Goal: Task Accomplishment & Management: Use online tool/utility

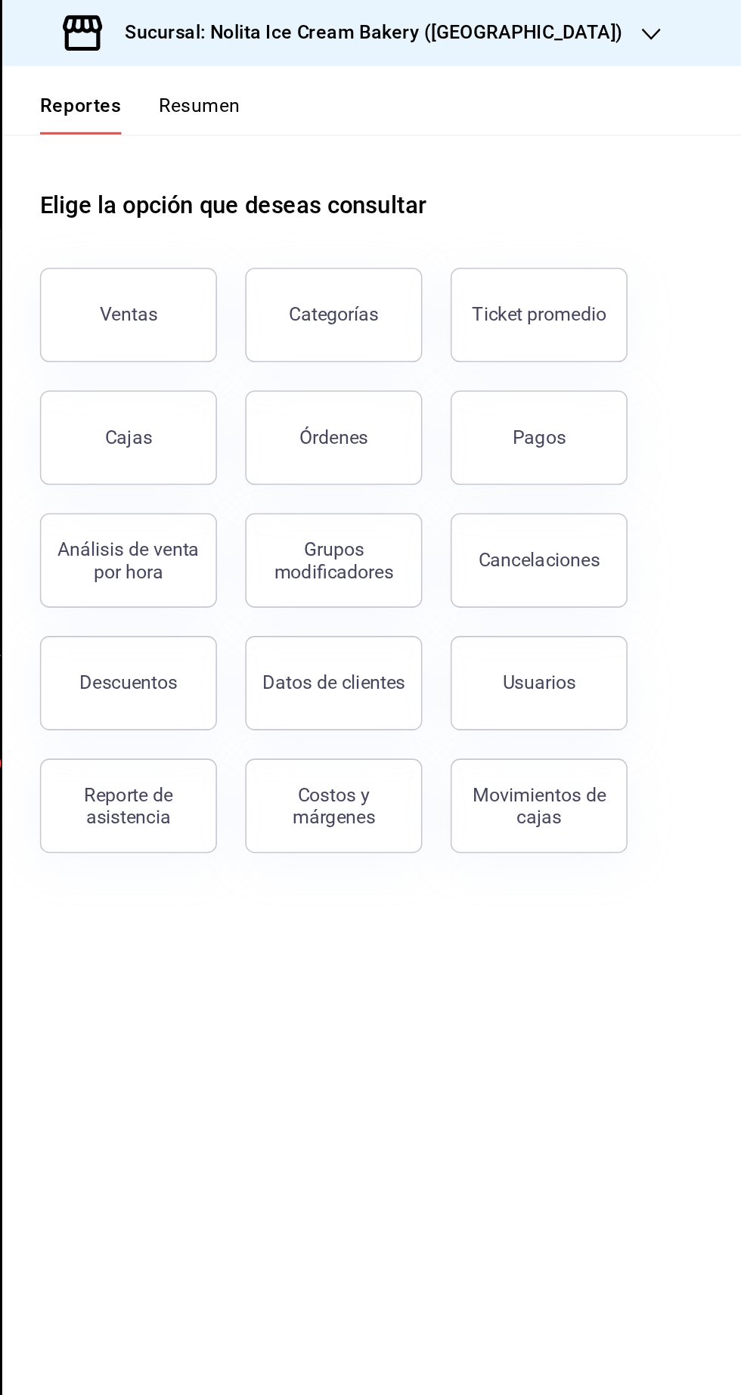
click at [532, 36] on div "Sucursal: Nolita Ice Cream Bakery ([GEOGRAPHIC_DATA])" at bounding box center [417, 21] width 416 height 42
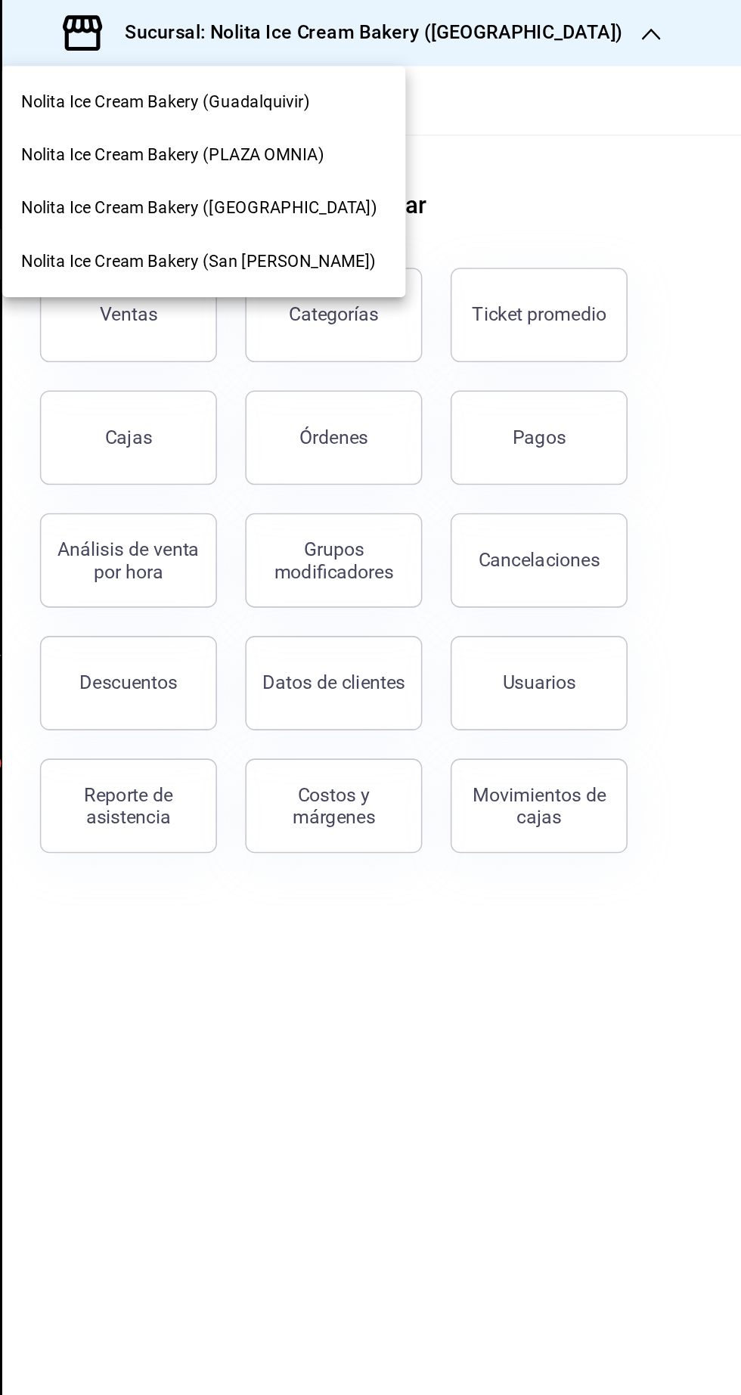
click at [395, 178] on div "Nolita Ice Cream Bakery (San [PERSON_NAME])" at bounding box center [326, 167] width 259 height 34
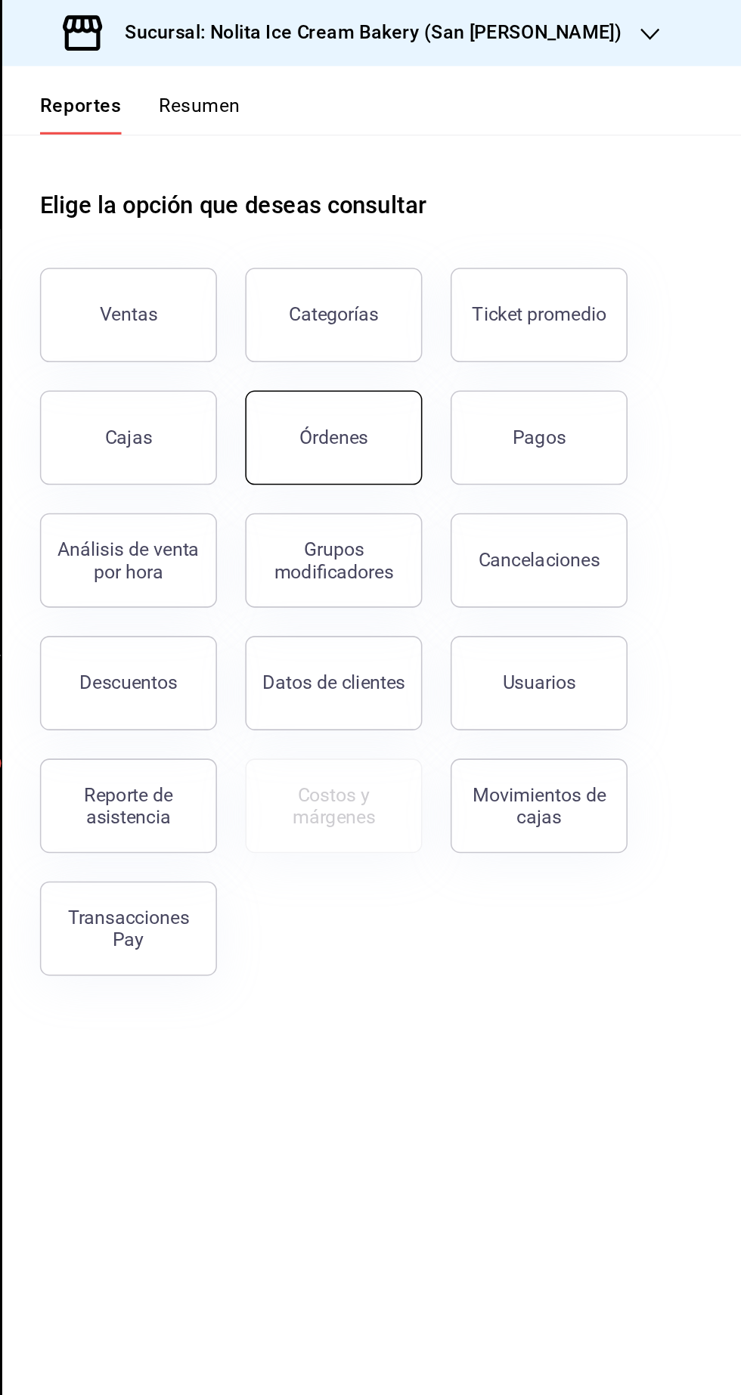
click at [427, 297] on button "Órdenes" at bounding box center [408, 280] width 113 height 60
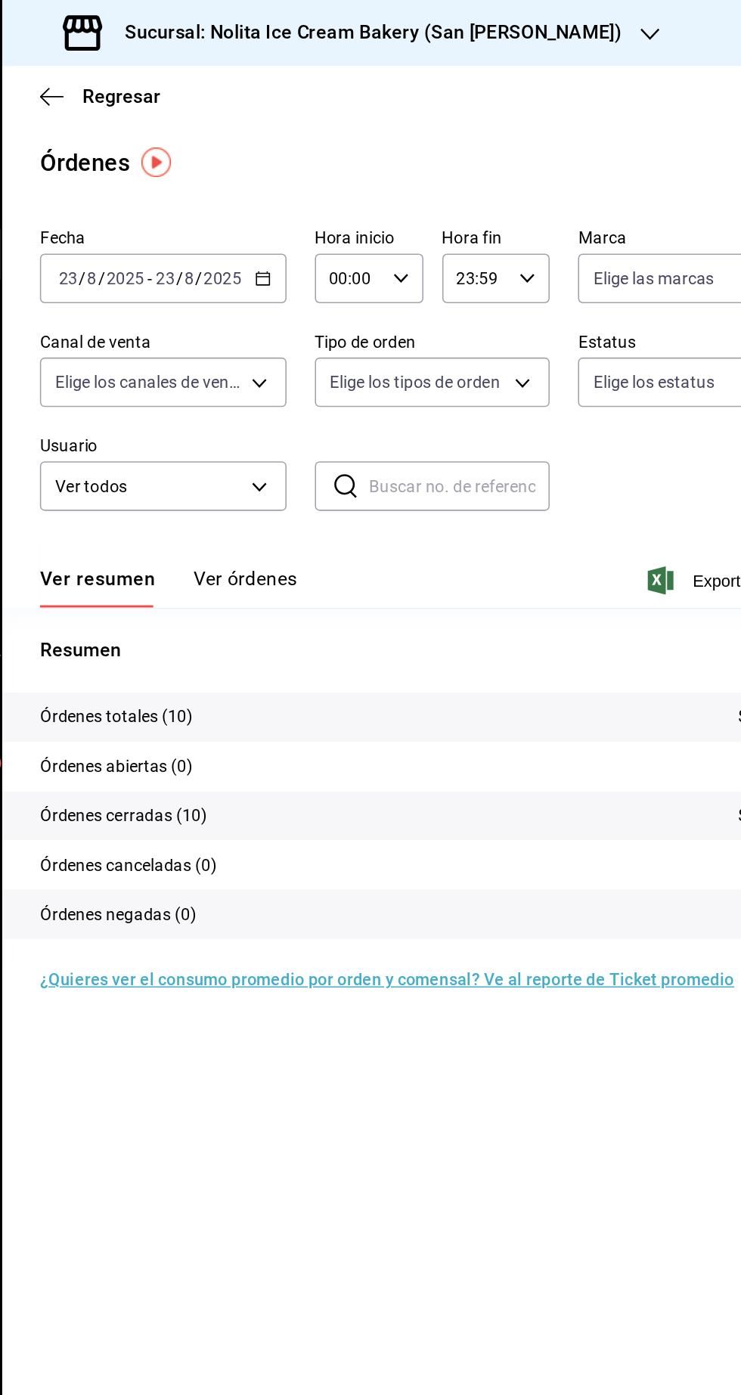
click at [371, 377] on button "Ver órdenes" at bounding box center [352, 377] width 67 height 26
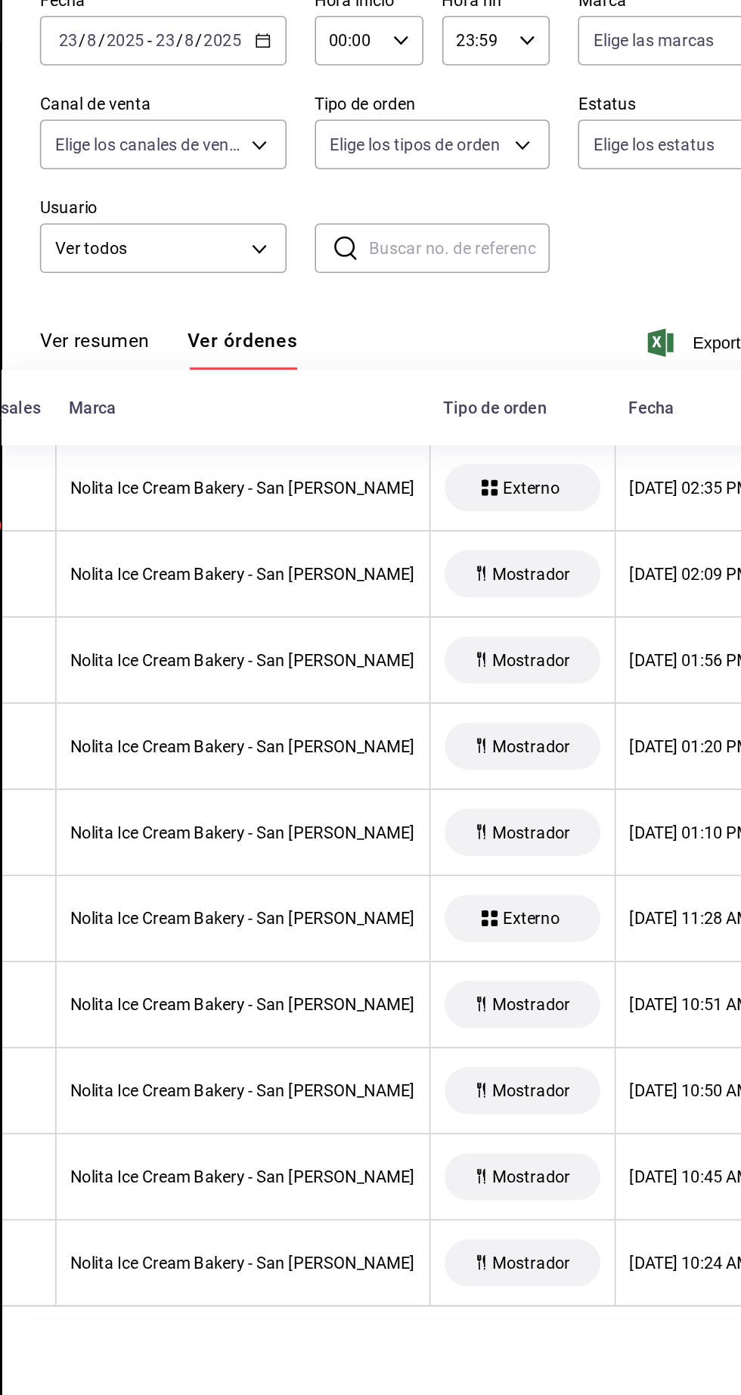
scroll to position [0, 453]
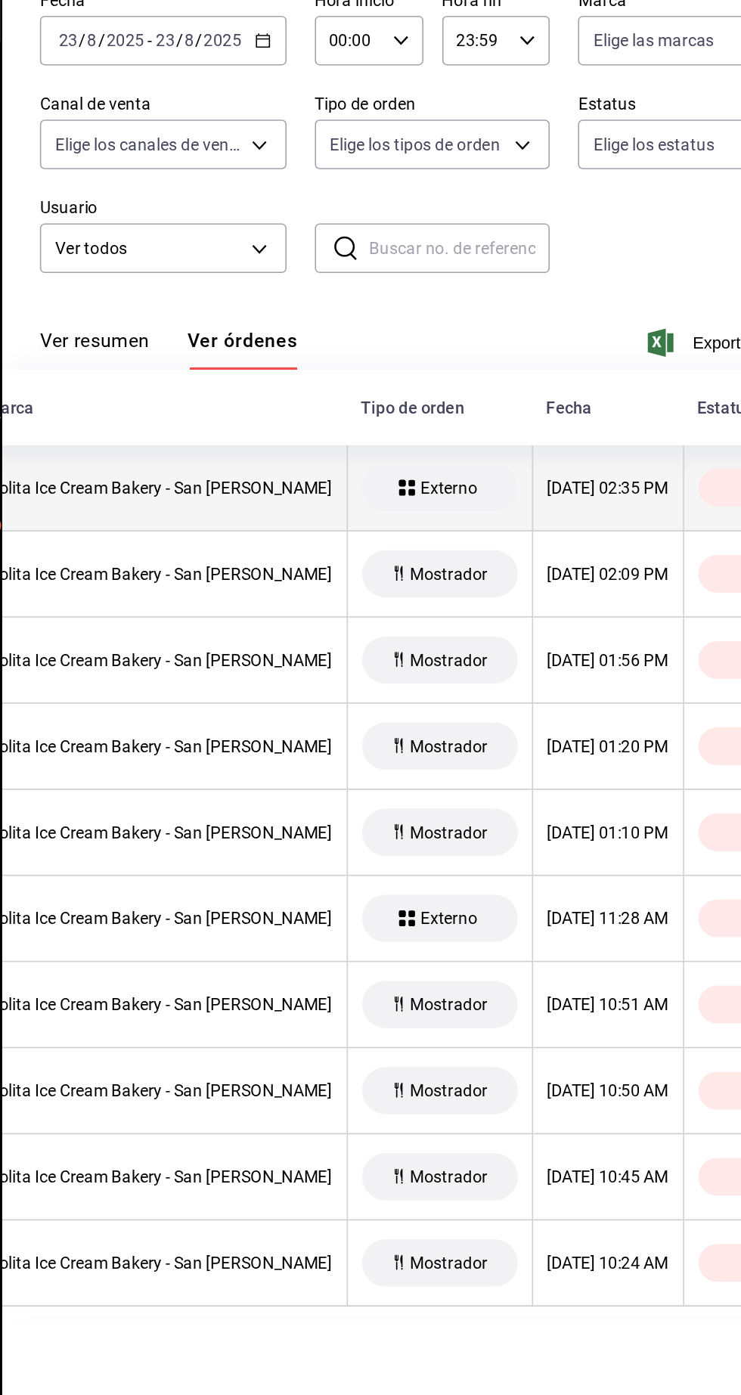
click at [557, 478] on th "[DATE] 02:35 PM" at bounding box center [584, 465] width 97 height 55
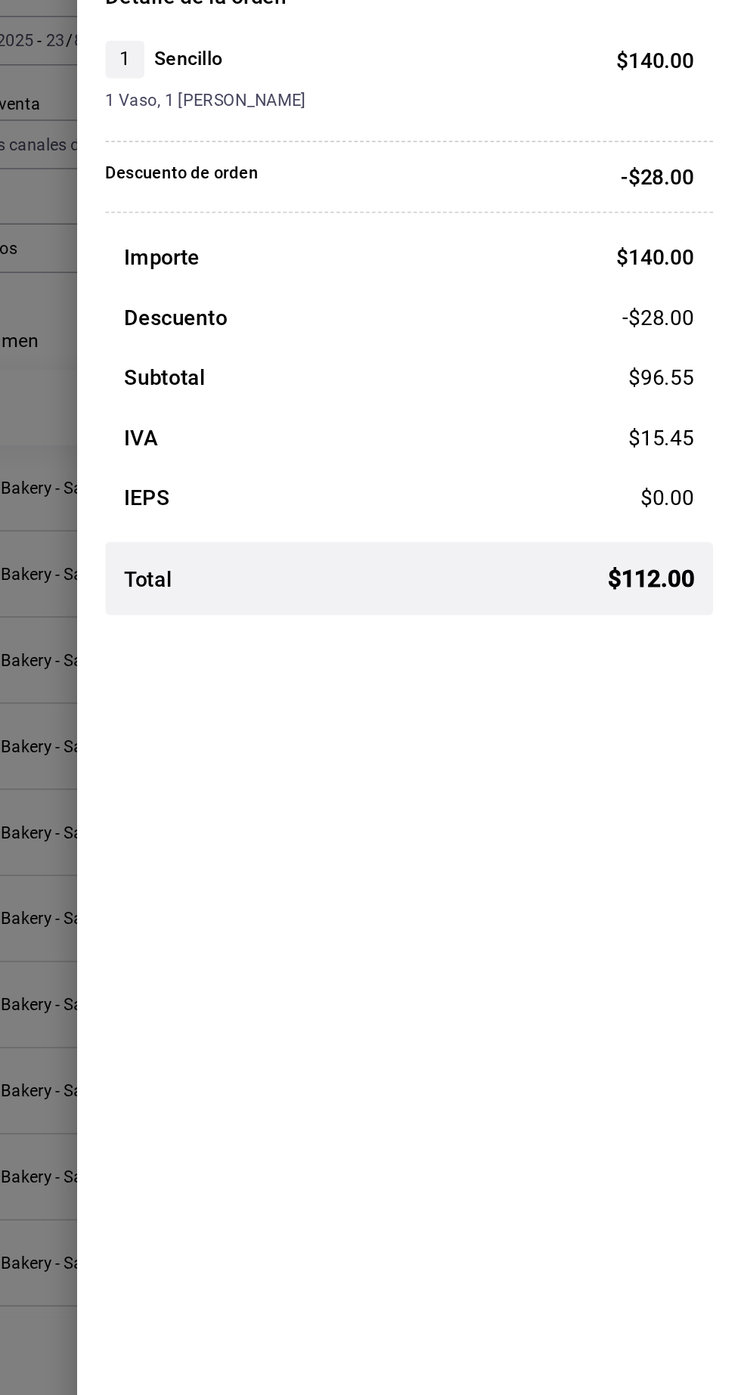
click at [281, 767] on div at bounding box center [370, 697] width 741 height 1395
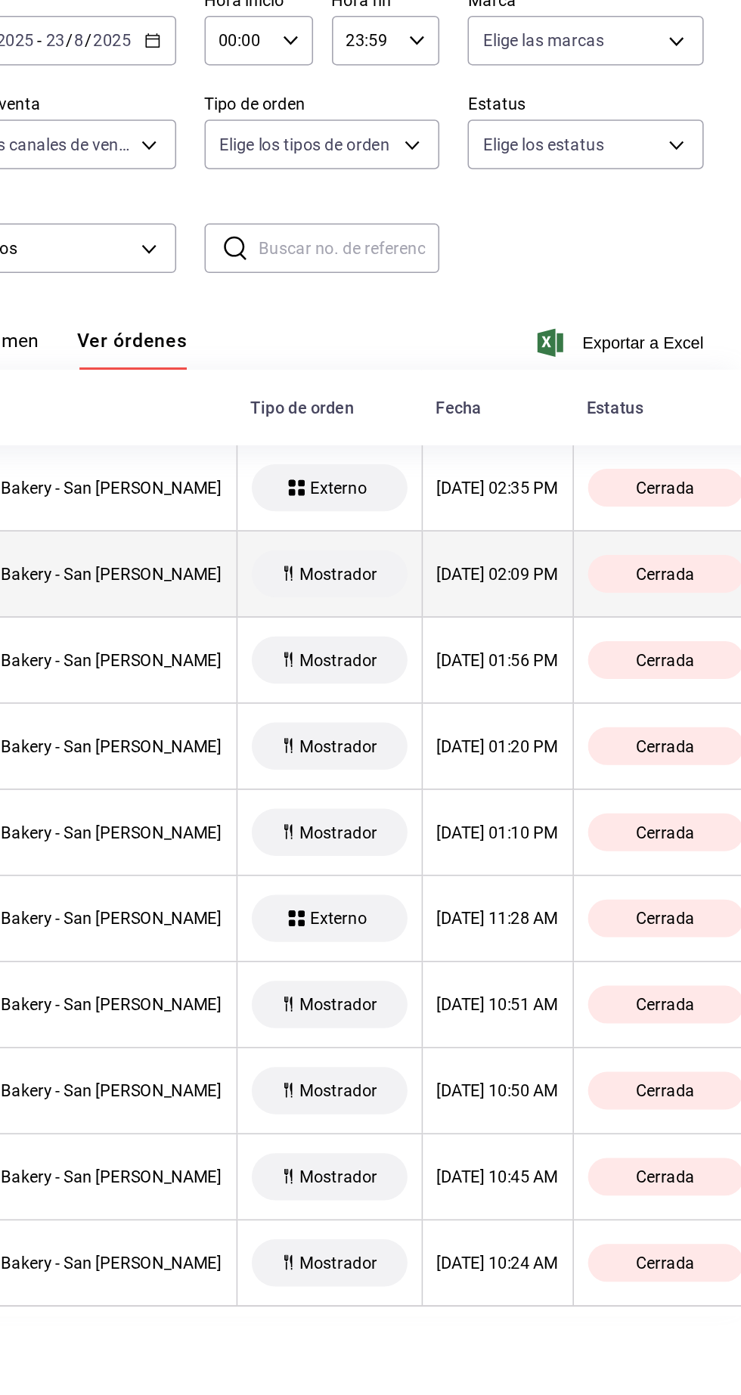
click at [569, 521] on div "[DATE] 02:09 PM" at bounding box center [585, 520] width 78 height 12
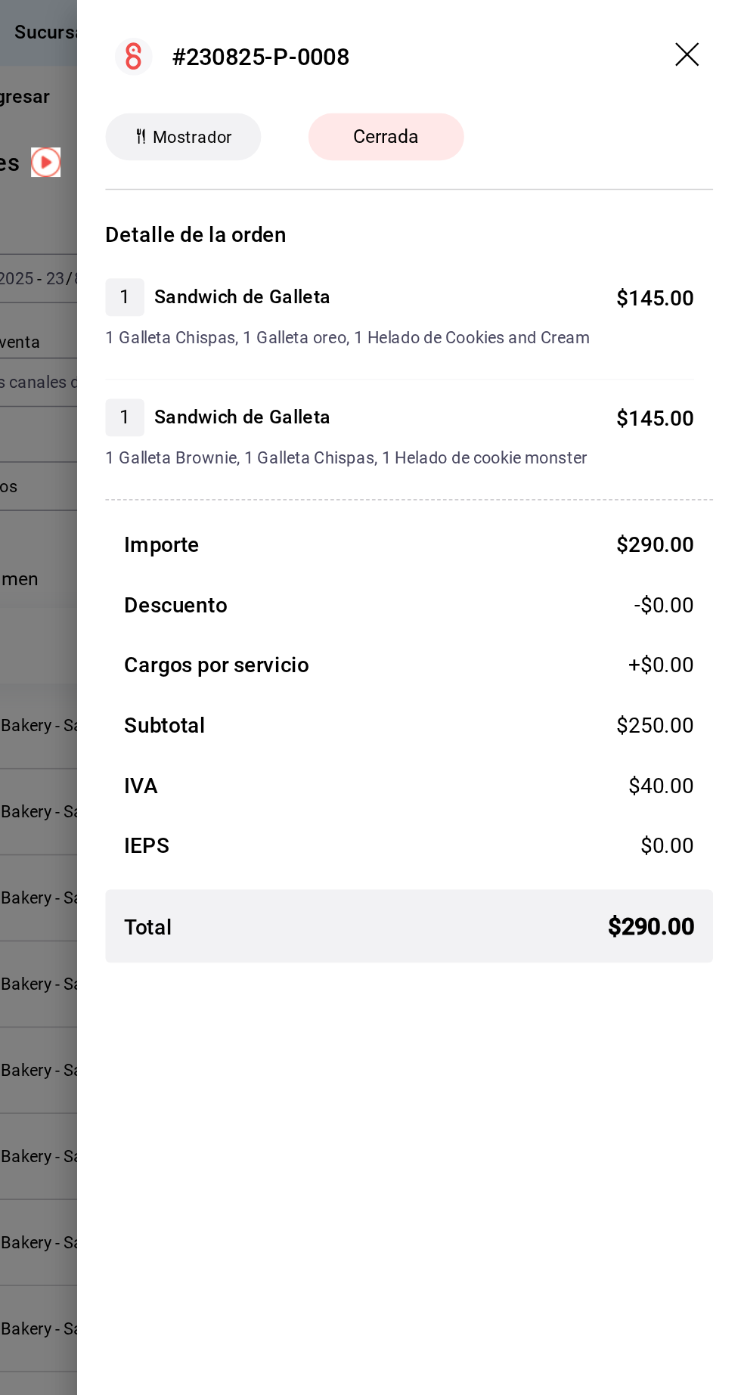
click at [286, 674] on div at bounding box center [370, 697] width 741 height 1395
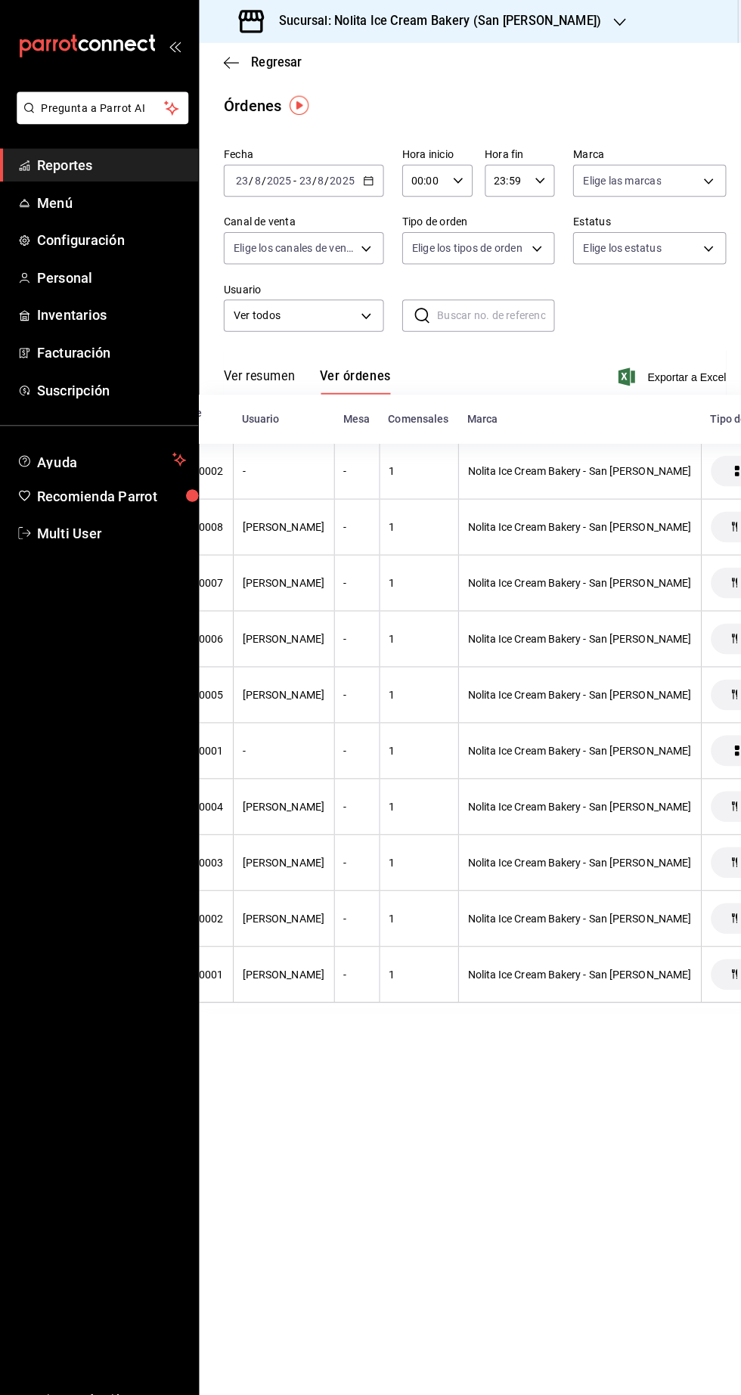
scroll to position [0, 0]
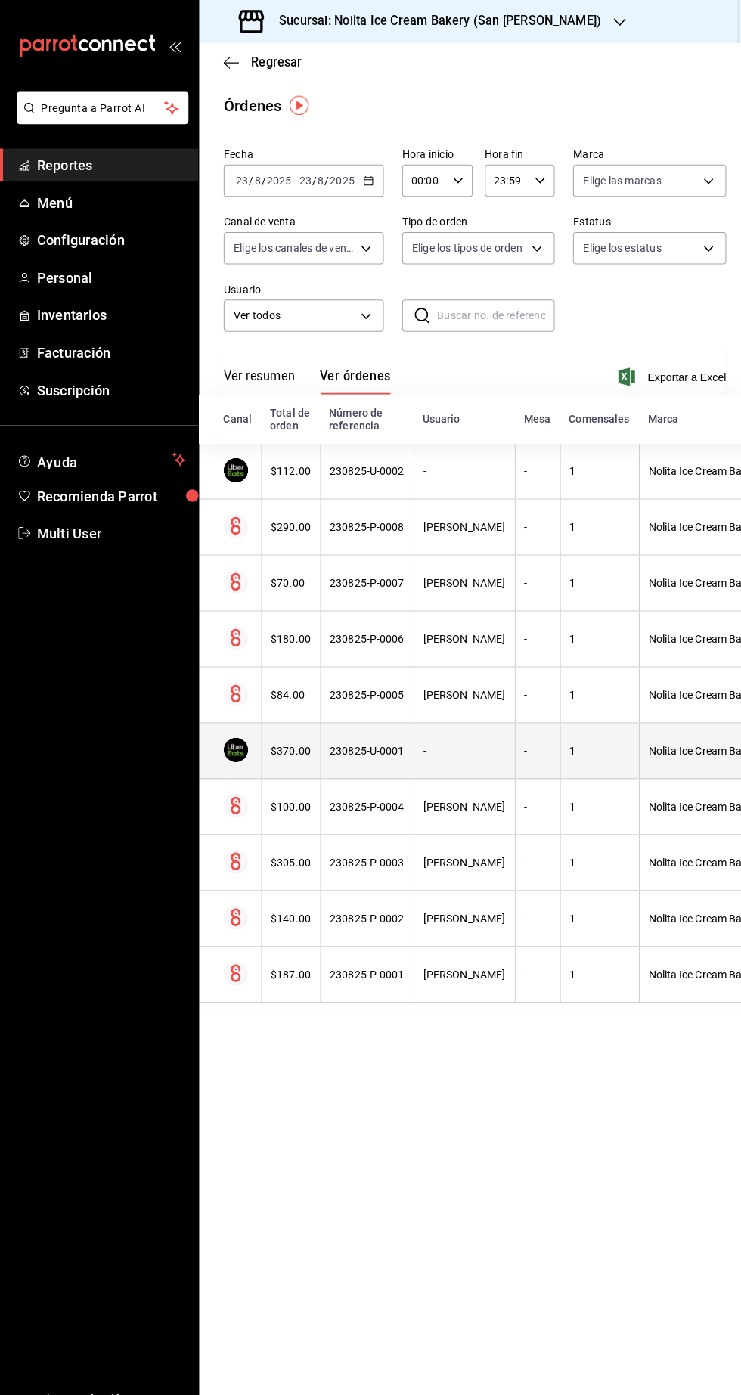
click at [592, 747] on div "1" at bounding box center [591, 741] width 59 height 12
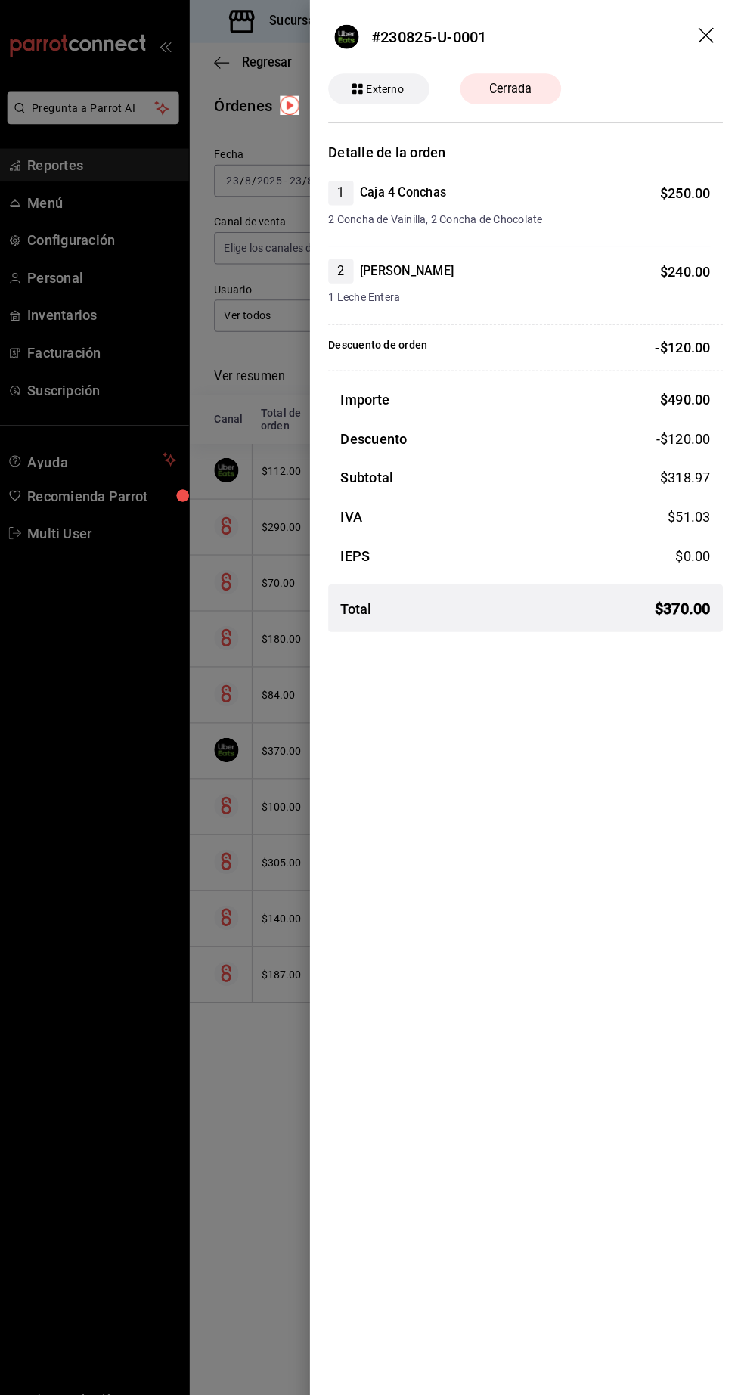
click at [251, 1209] on div at bounding box center [370, 697] width 741 height 1395
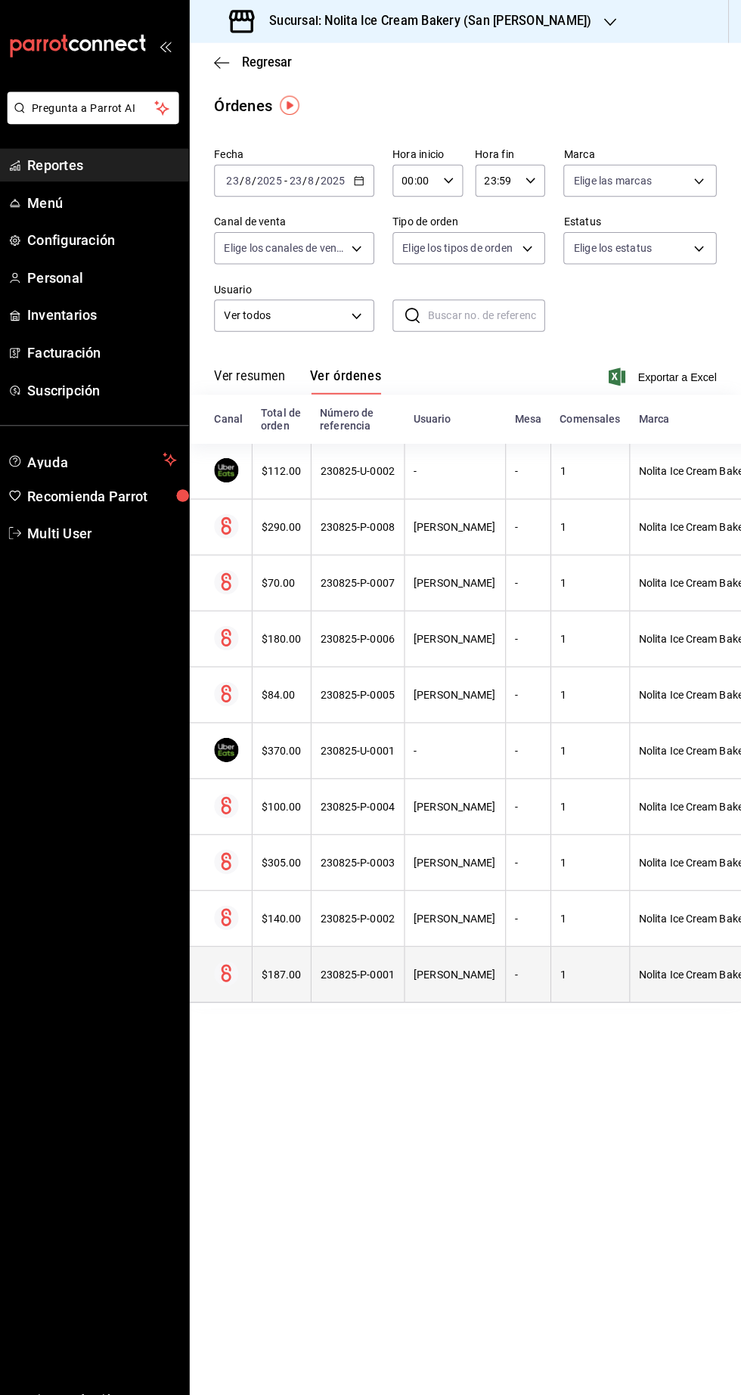
click at [567, 978] on th "1" at bounding box center [592, 961] width 78 height 55
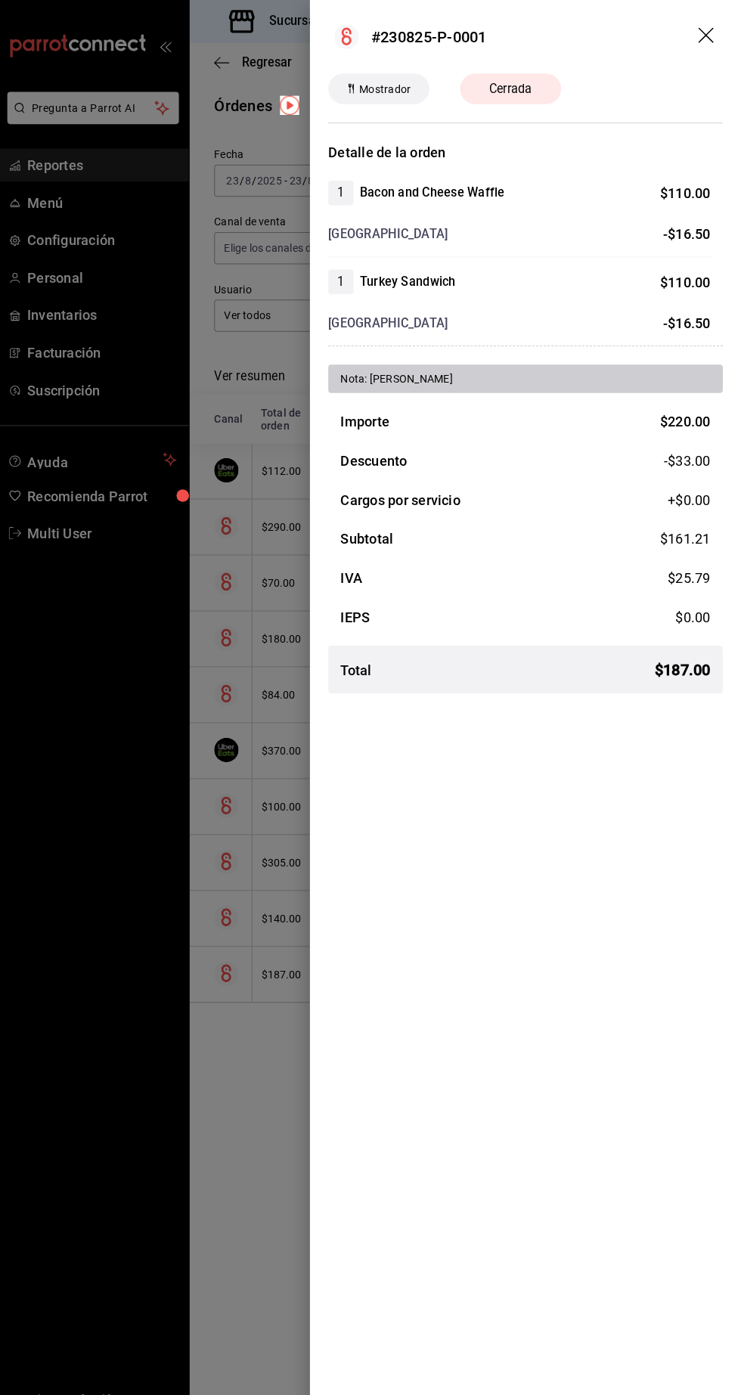
click at [231, 1193] on div at bounding box center [370, 697] width 741 height 1395
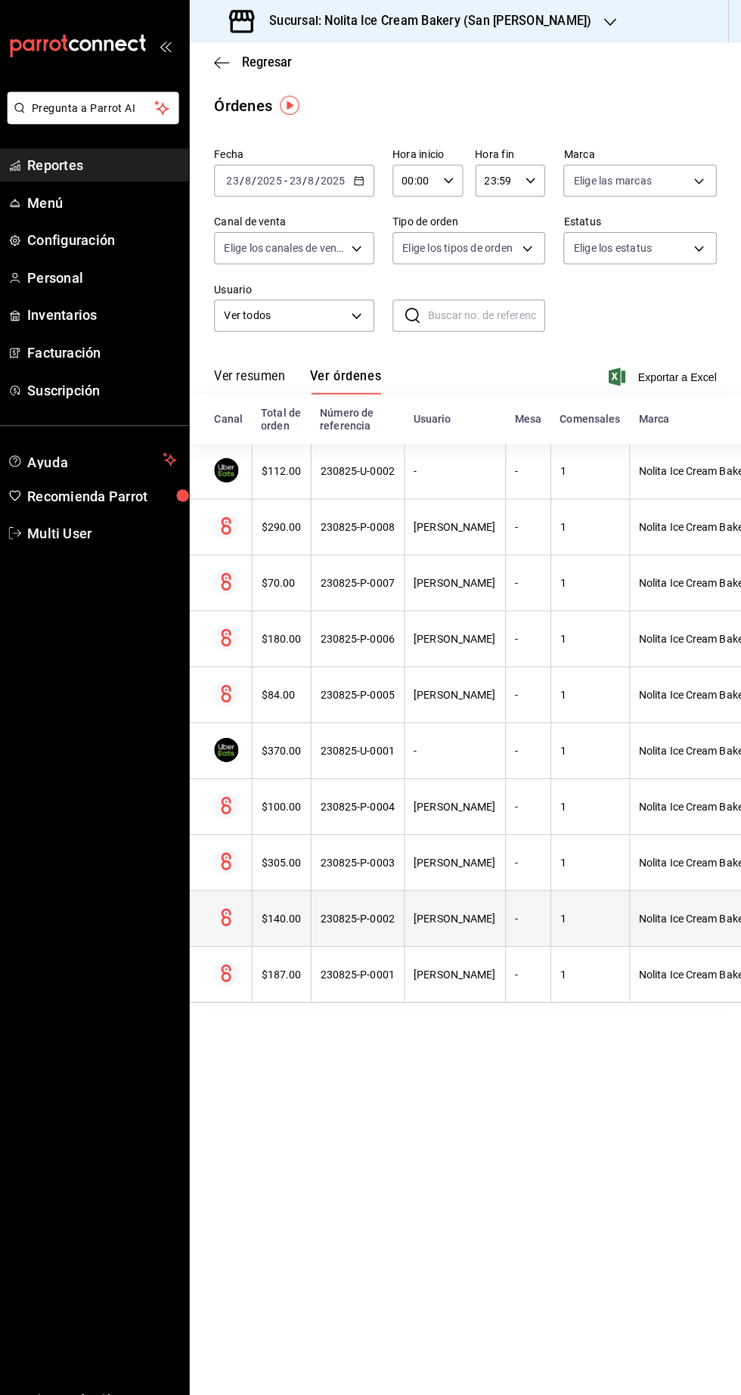
click at [483, 909] on div "[PERSON_NAME]" at bounding box center [458, 906] width 81 height 12
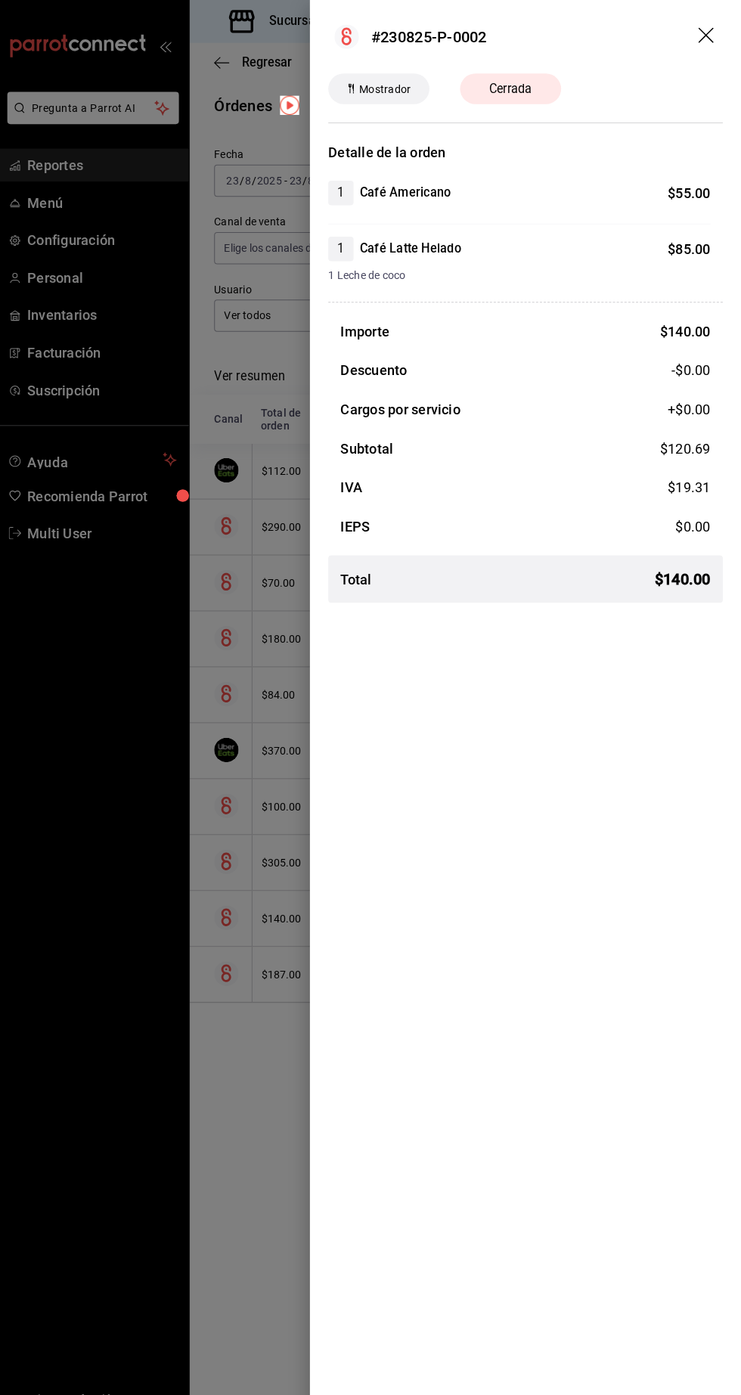
click at [234, 1211] on div at bounding box center [370, 697] width 741 height 1395
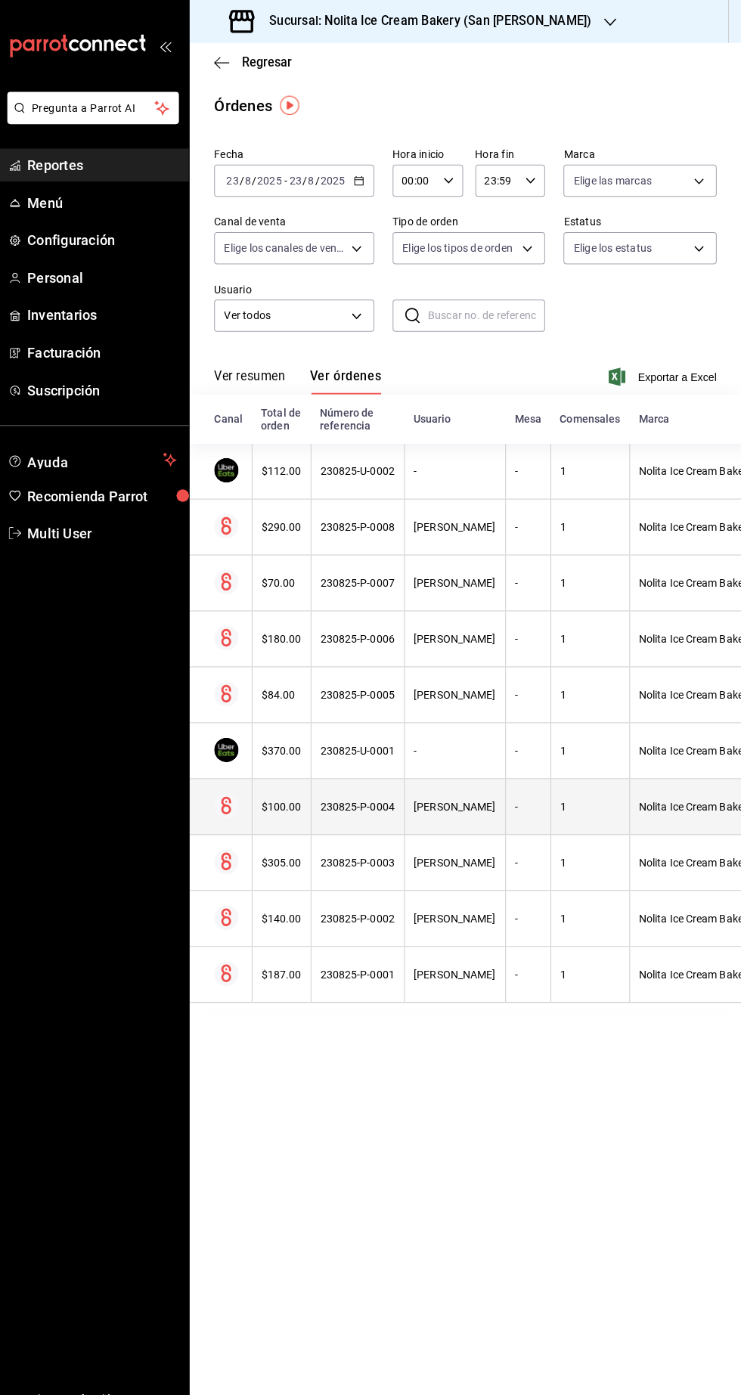
click at [594, 797] on div "1" at bounding box center [591, 796] width 59 height 12
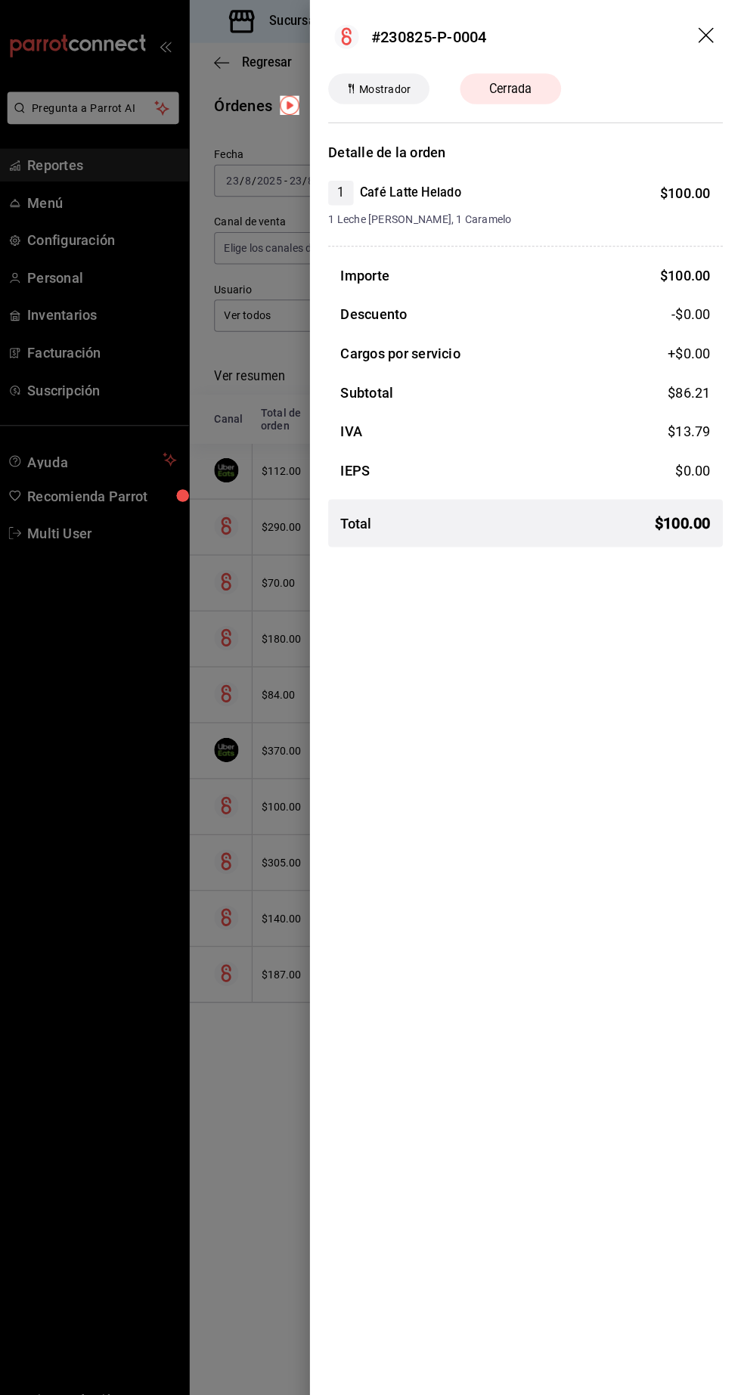
click at [235, 1216] on div at bounding box center [370, 697] width 741 height 1395
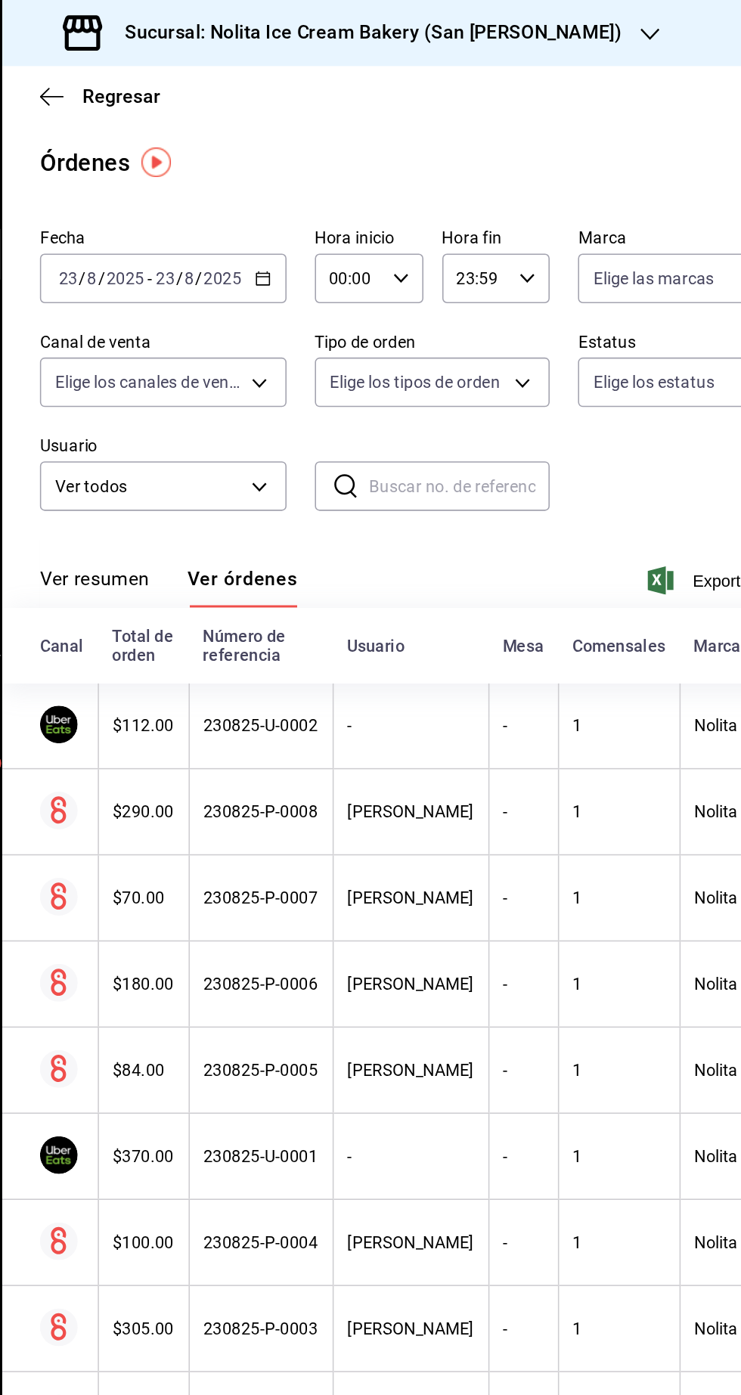
click at [520, 24] on h3 "Sucursal: Nolita Ice Cream Bakery (San [PERSON_NAME])" at bounding box center [428, 21] width 330 height 18
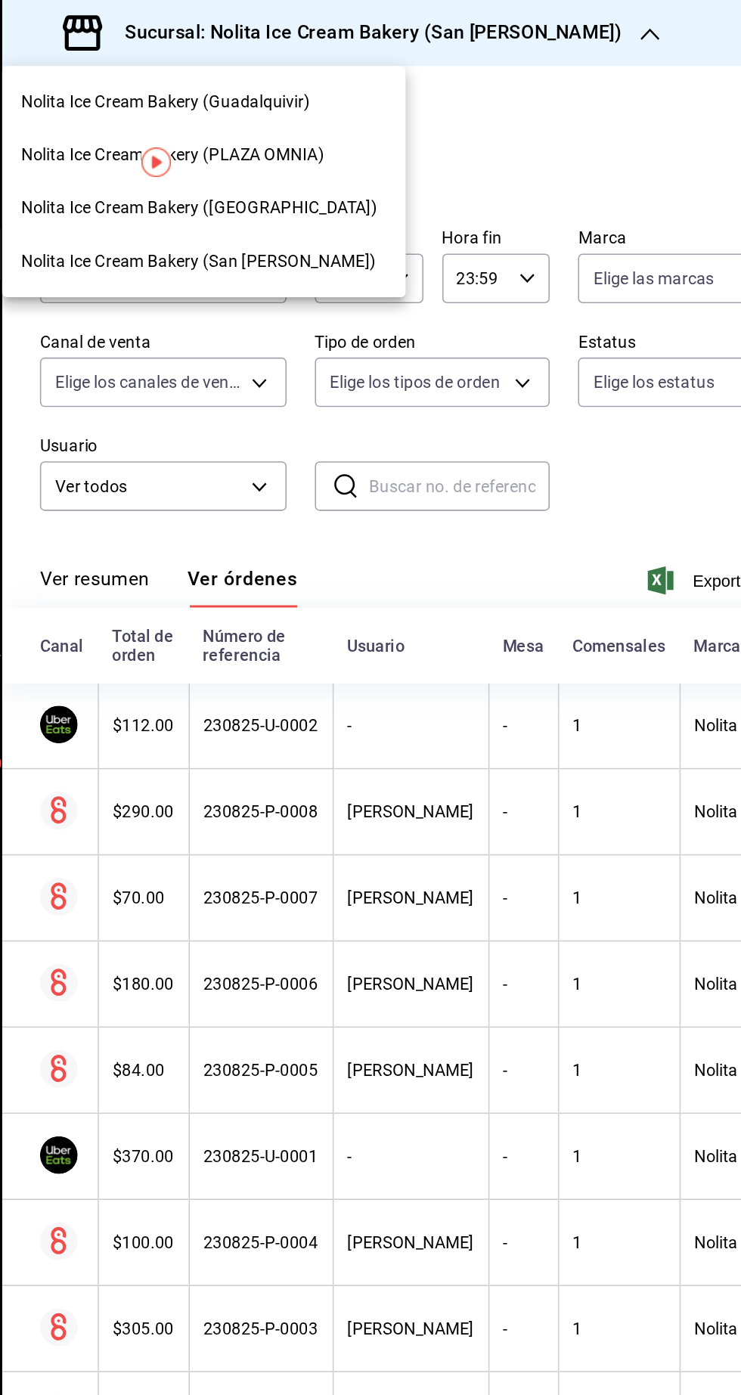
click at [399, 98] on span "Nolita Ice Cream Bakery (PLAZA OMNIA)" at bounding box center [306, 99] width 194 height 16
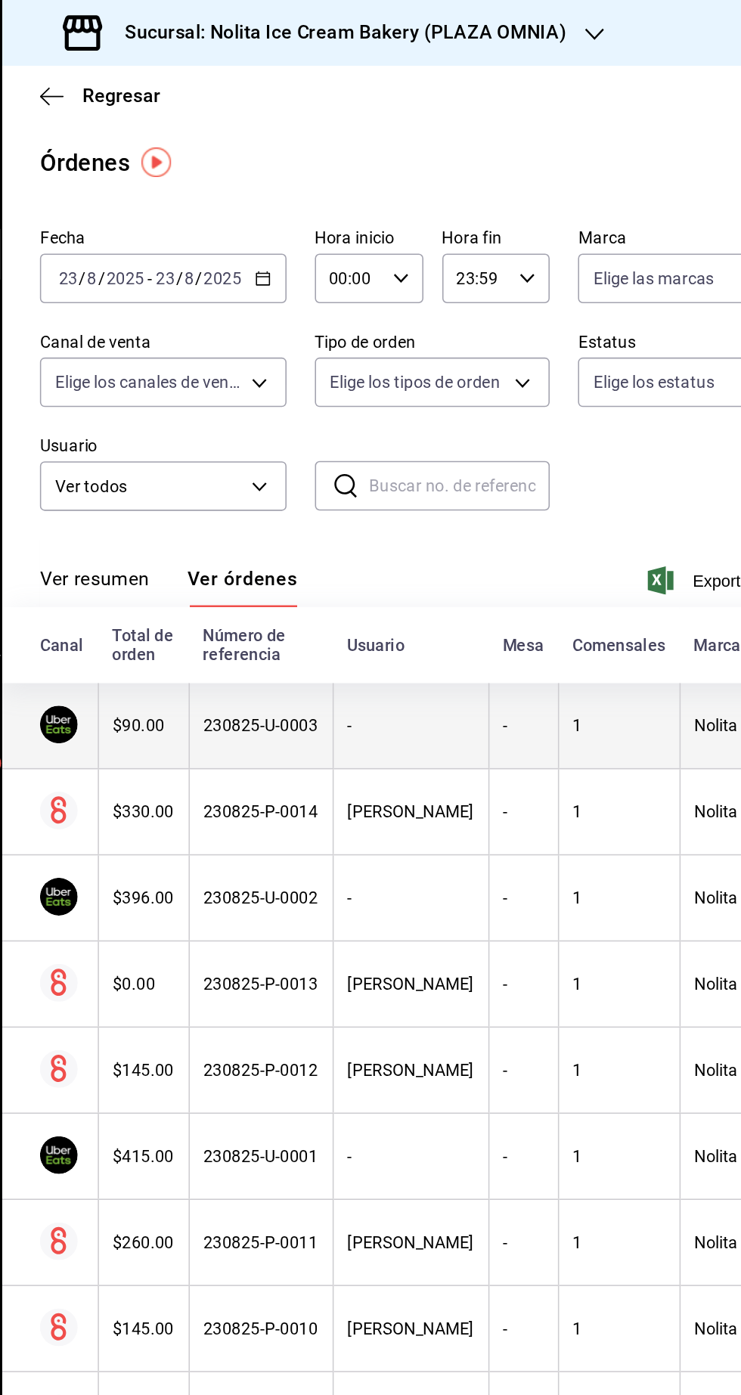
click at [589, 478] on th "1" at bounding box center [592, 465] width 78 height 55
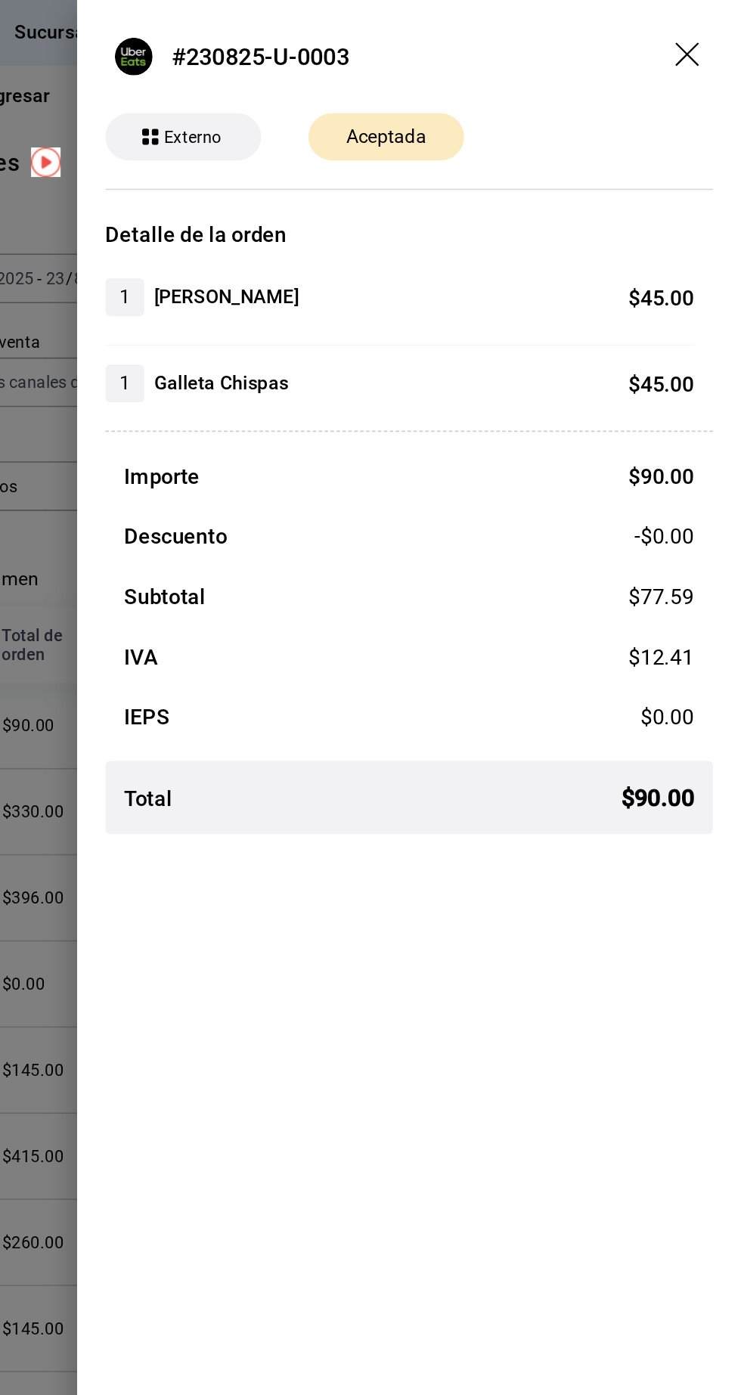
click at [331, 788] on div "#230825-U-0003 Externo Aceptada Detalle de la orden 1 Galleta Brownie $ 45.00 1…" at bounding box center [528, 697] width 426 height 1395
click at [291, 708] on div at bounding box center [370, 697] width 741 height 1395
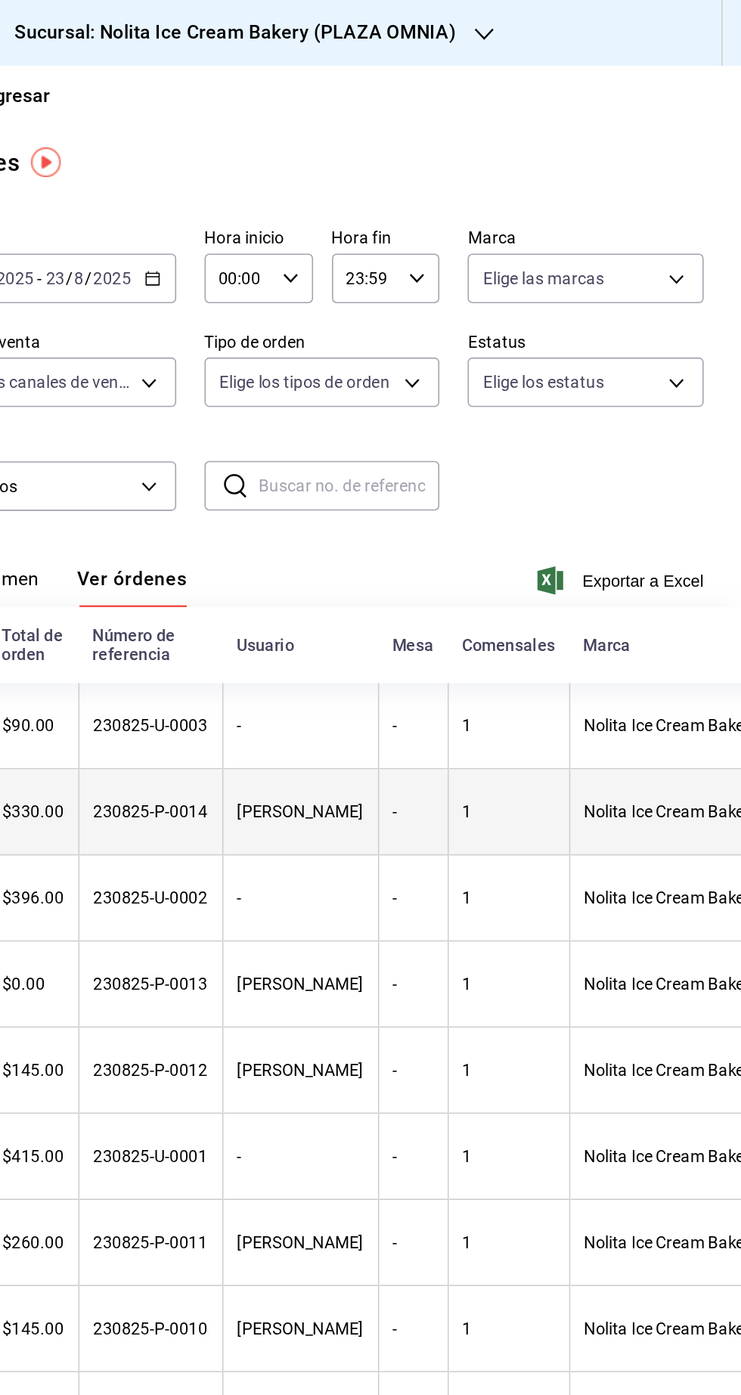
click at [590, 513] on th "1" at bounding box center [592, 520] width 78 height 55
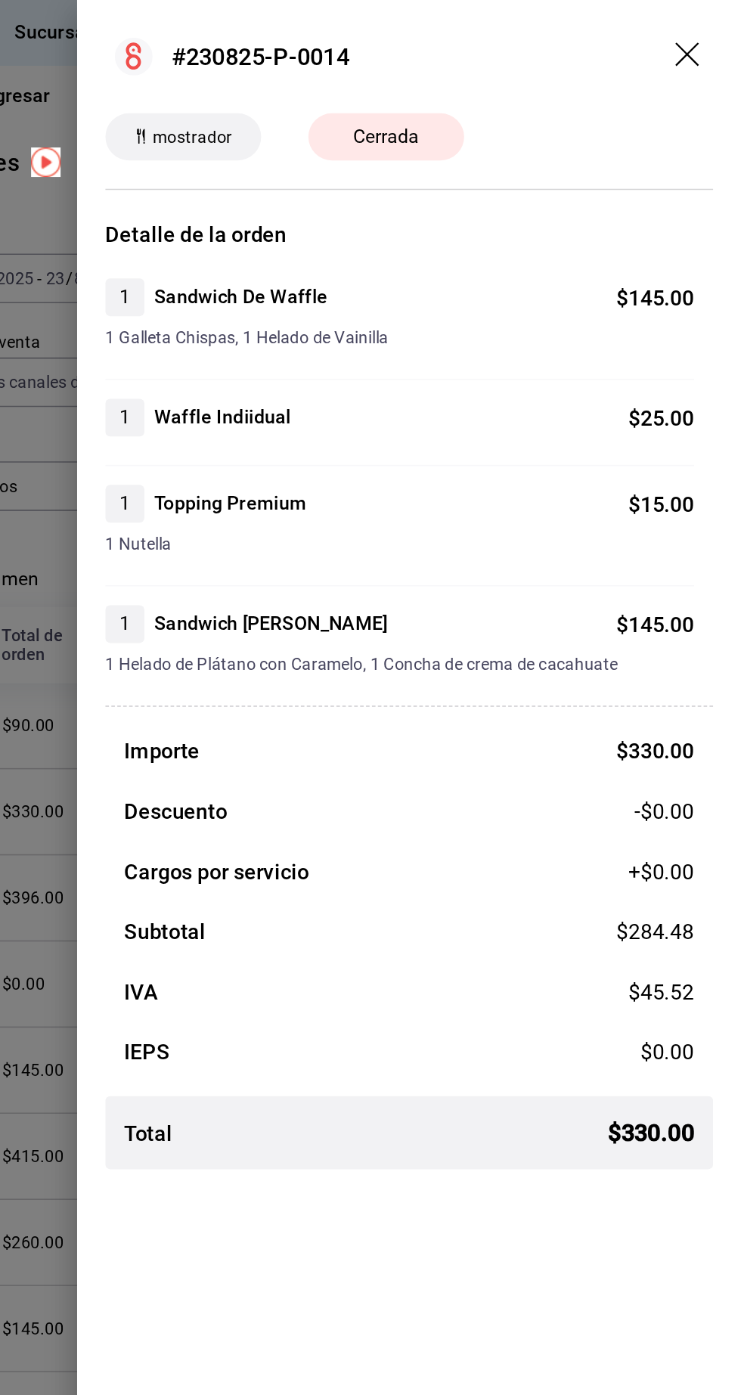
click at [286, 752] on div at bounding box center [370, 697] width 741 height 1395
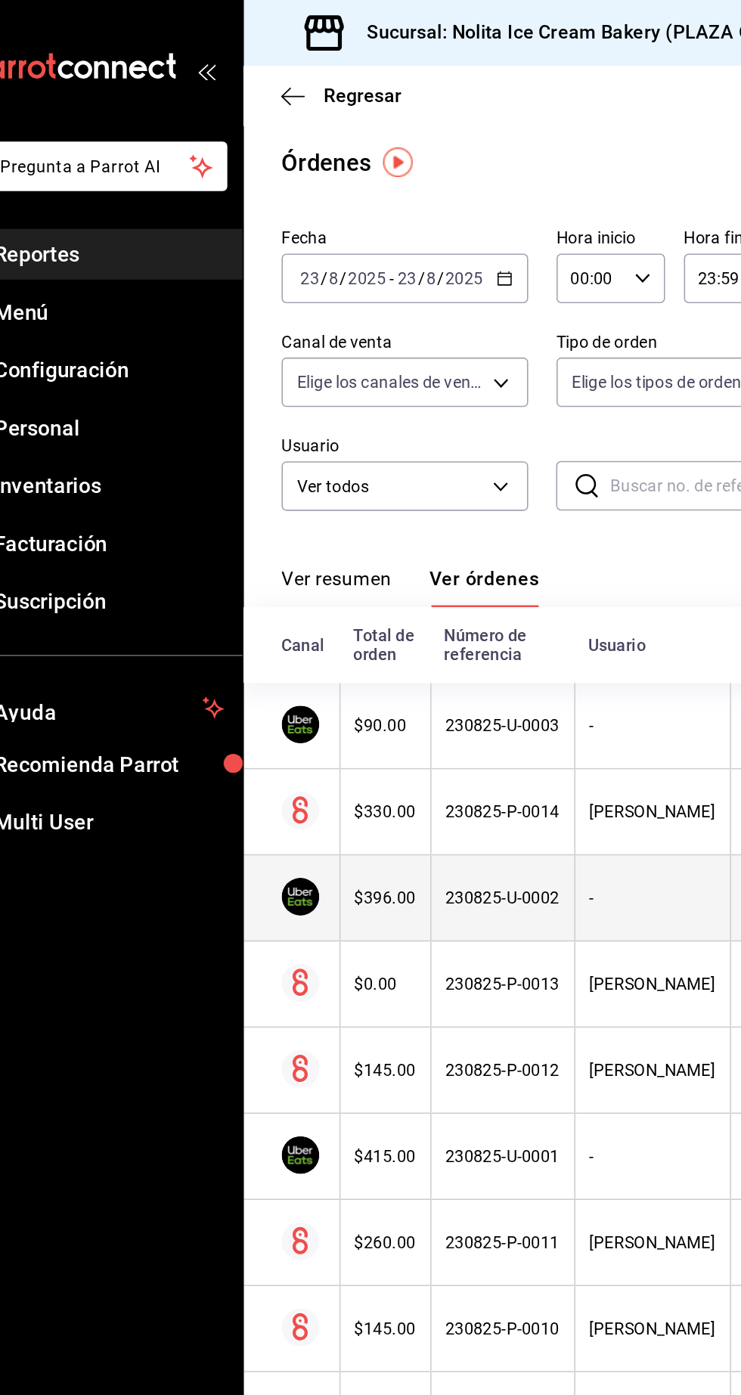
click at [401, 575] on th "230825-U-0002" at bounding box center [362, 575] width 92 height 55
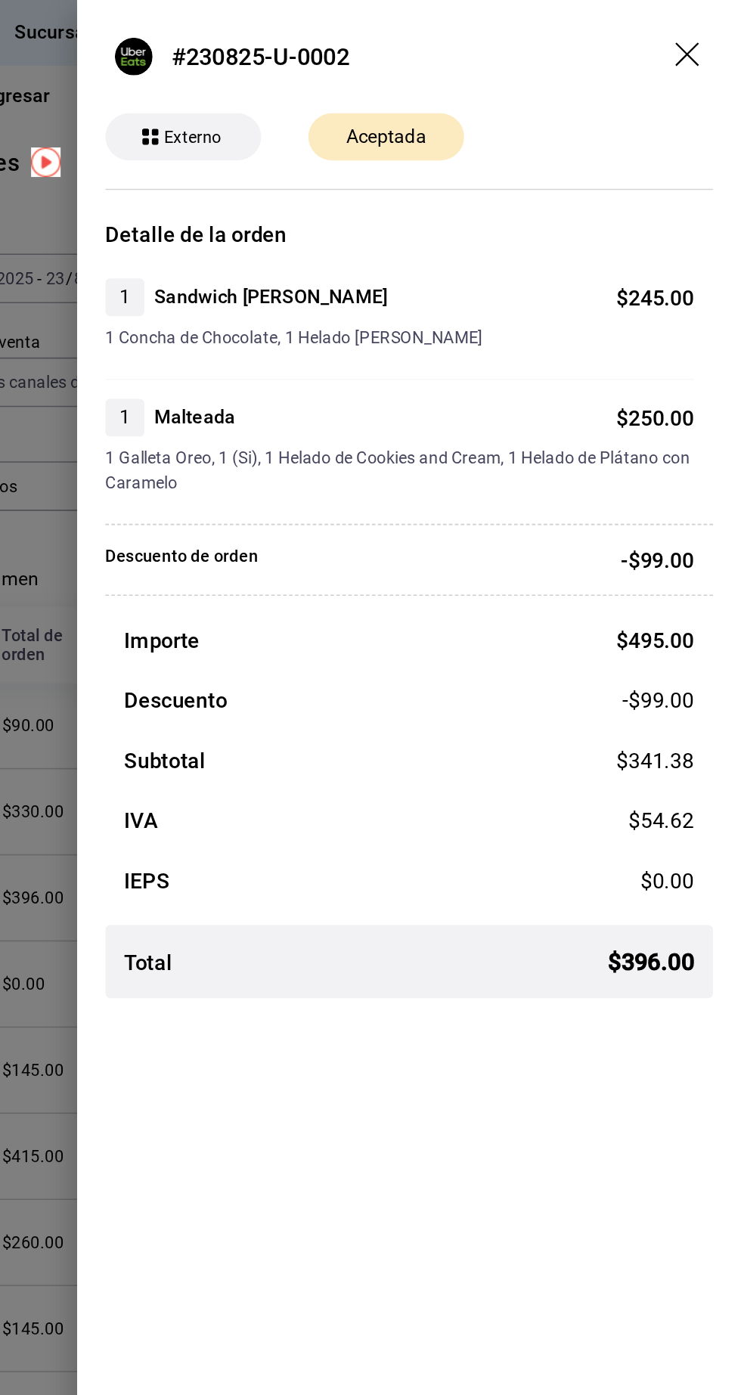
click at [297, 744] on div at bounding box center [370, 697] width 741 height 1395
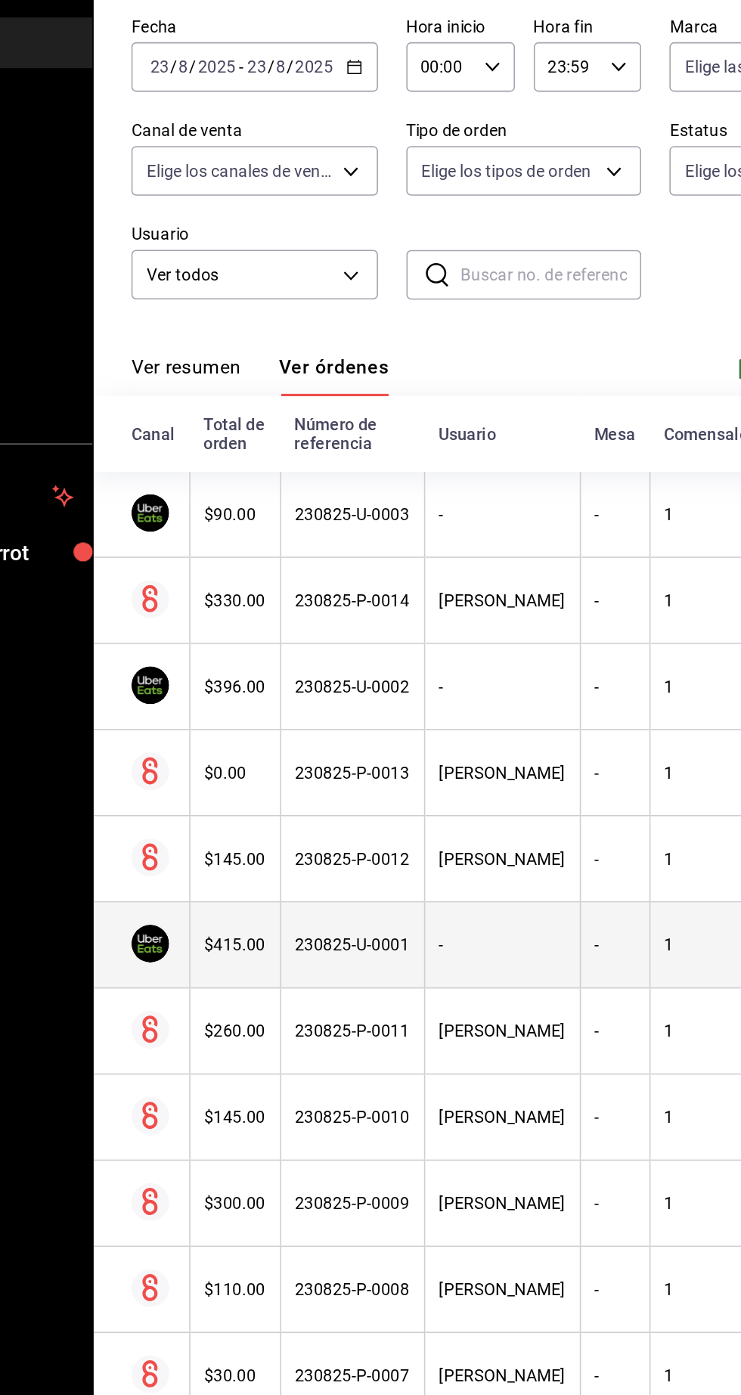
click at [553, 751] on th "1" at bounding box center [592, 741] width 78 height 55
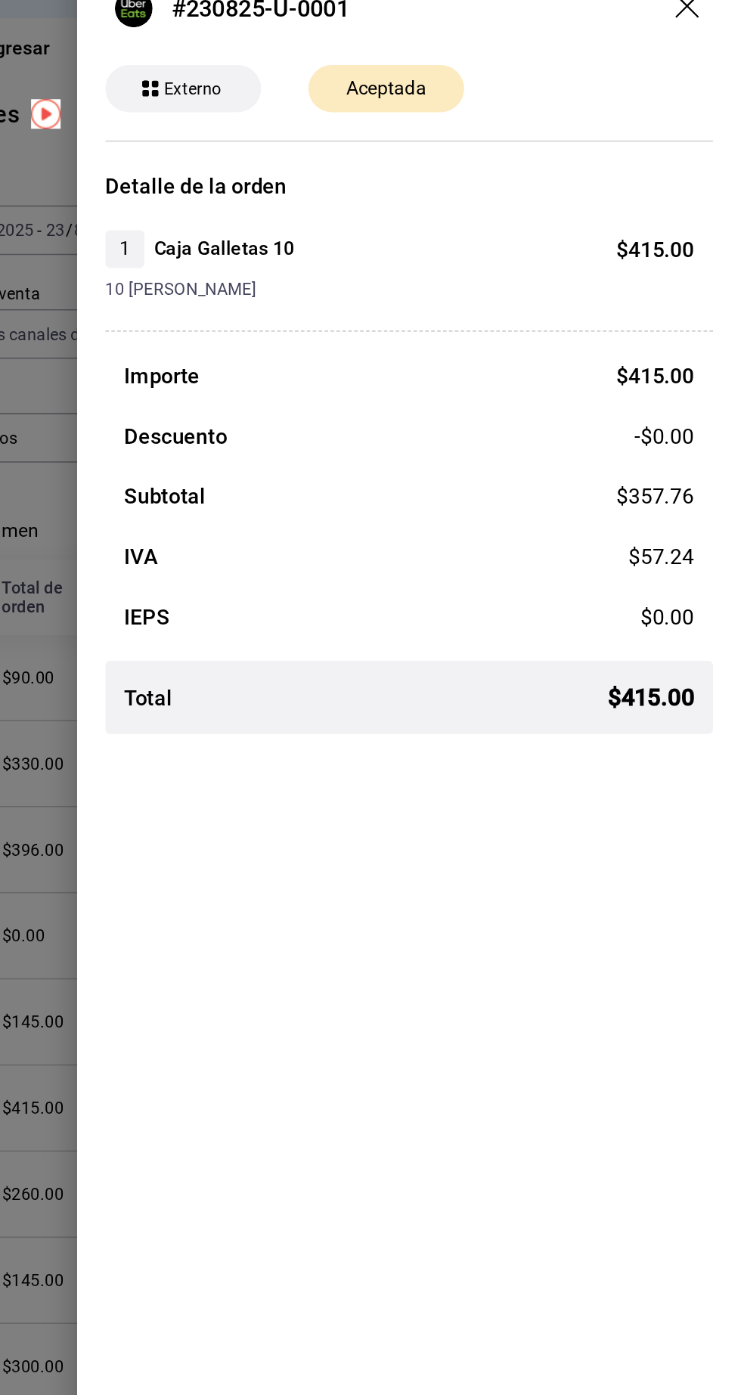
click at [296, 770] on div at bounding box center [370, 697] width 741 height 1395
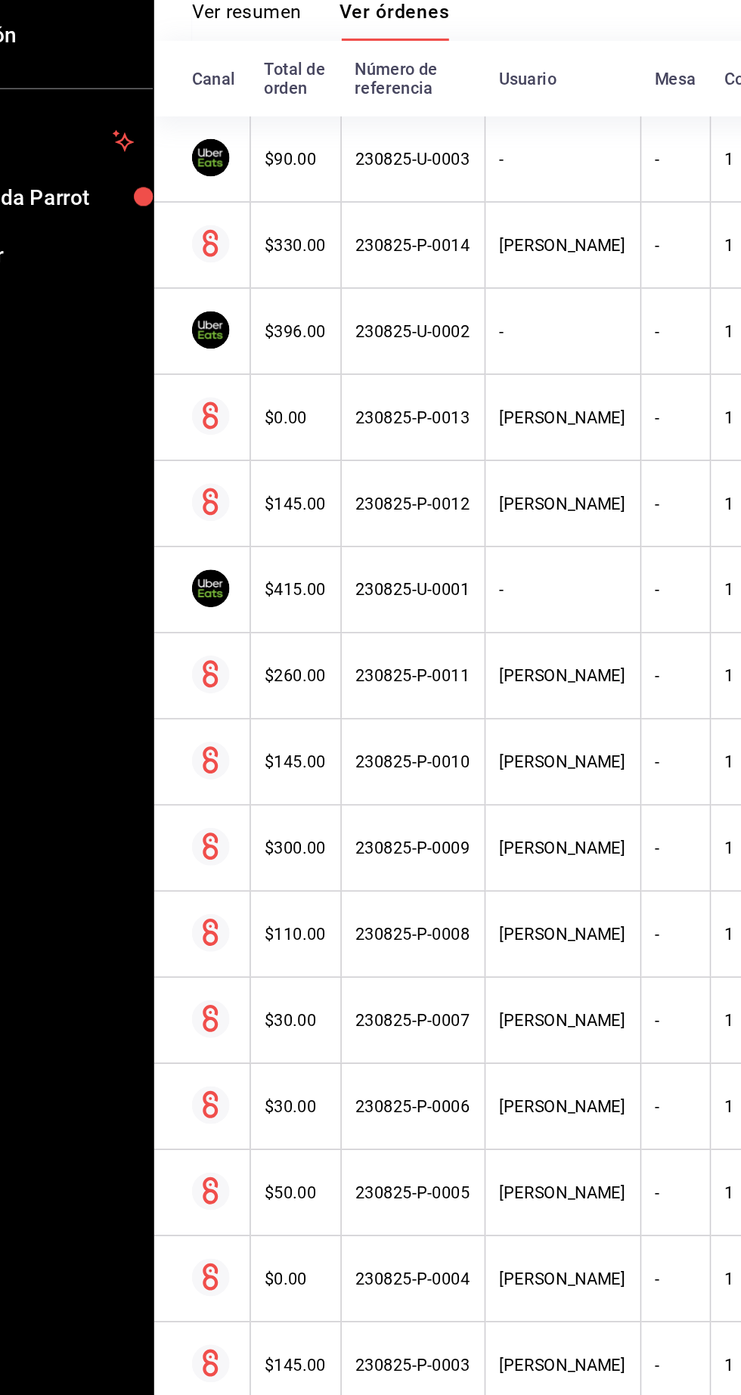
scroll to position [63, 0]
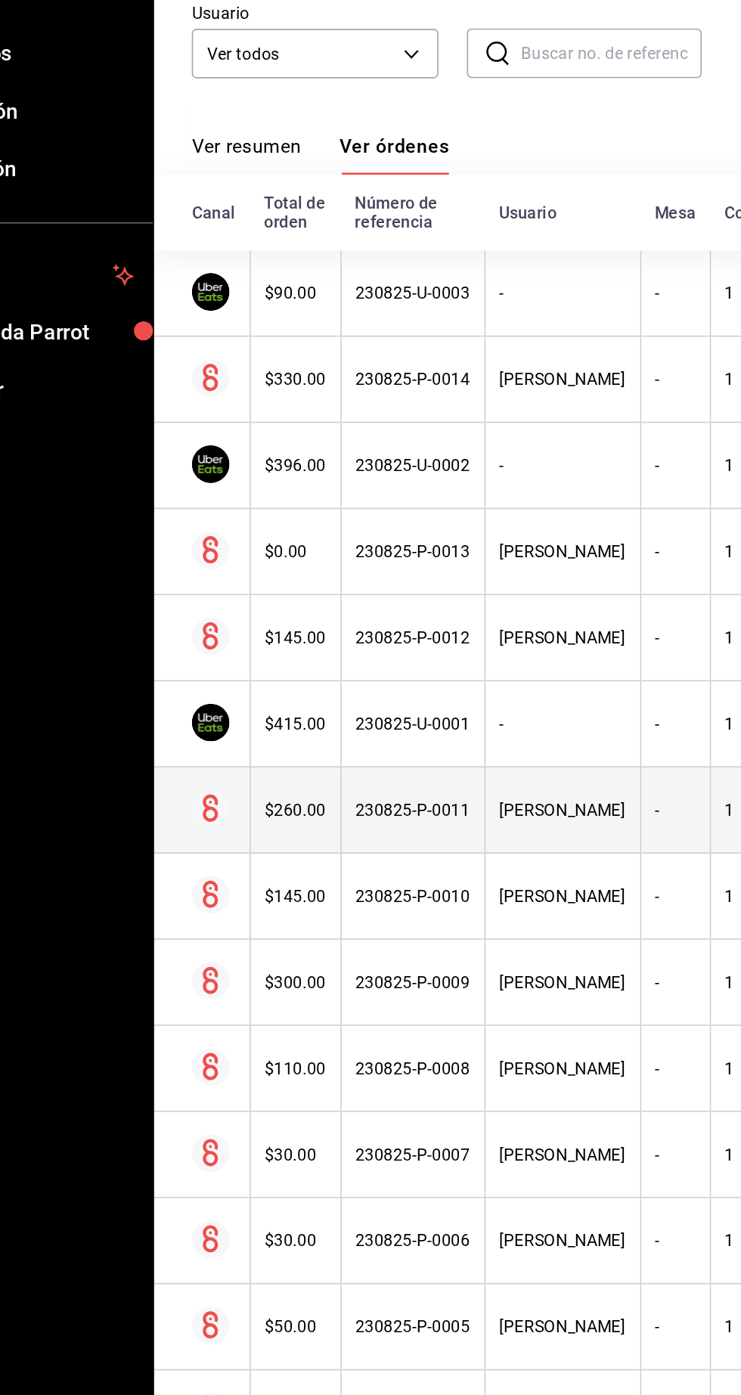
click at [470, 790] on div "[PERSON_NAME]" at bounding box center [458, 796] width 81 height 12
